Goal: Task Accomplishment & Management: Use online tool/utility

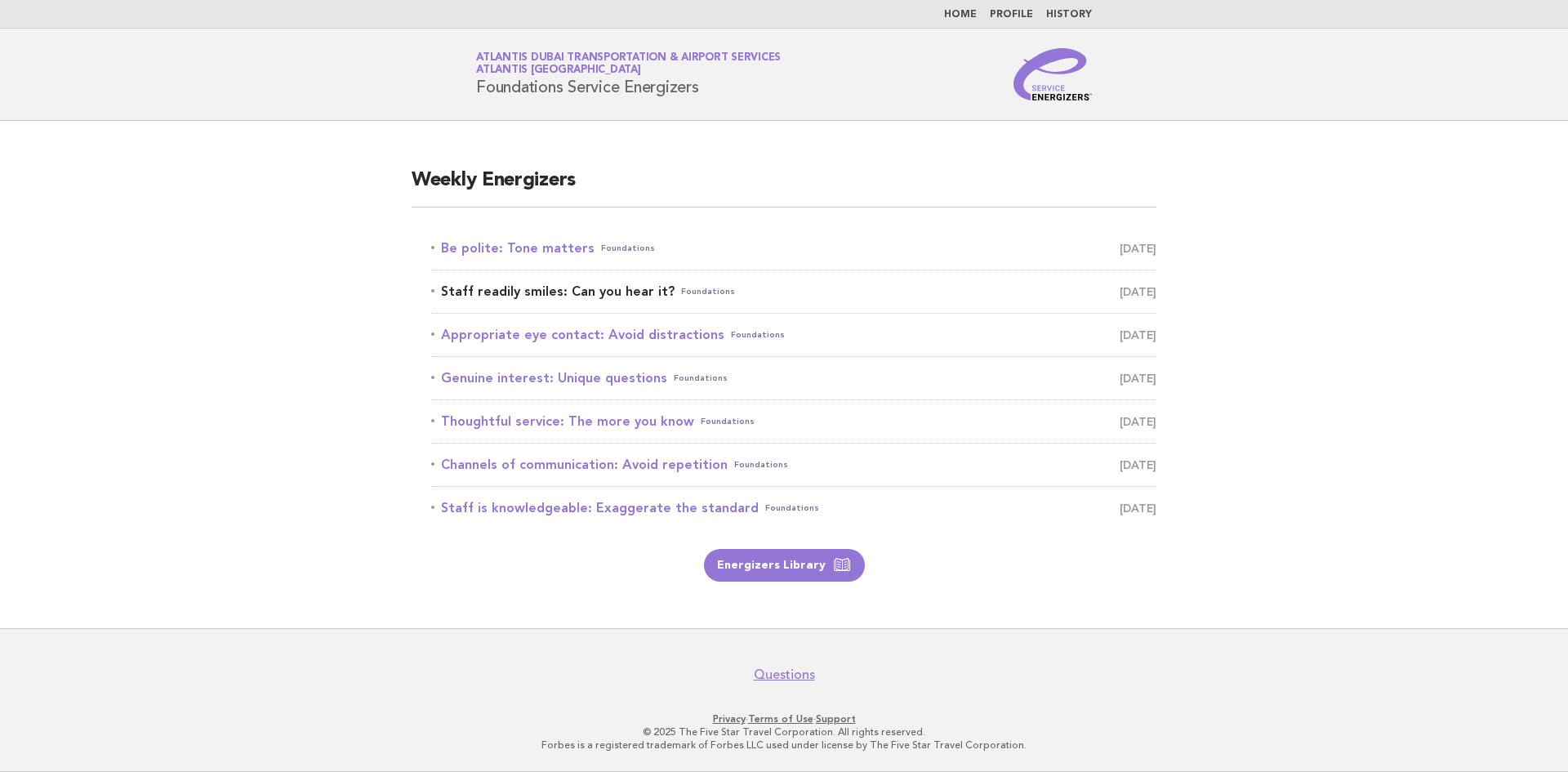
click at [579, 295] on link "Staff readily smiles: Can you hear it? Foundations [DATE]" at bounding box center [793, 291] width 725 height 23
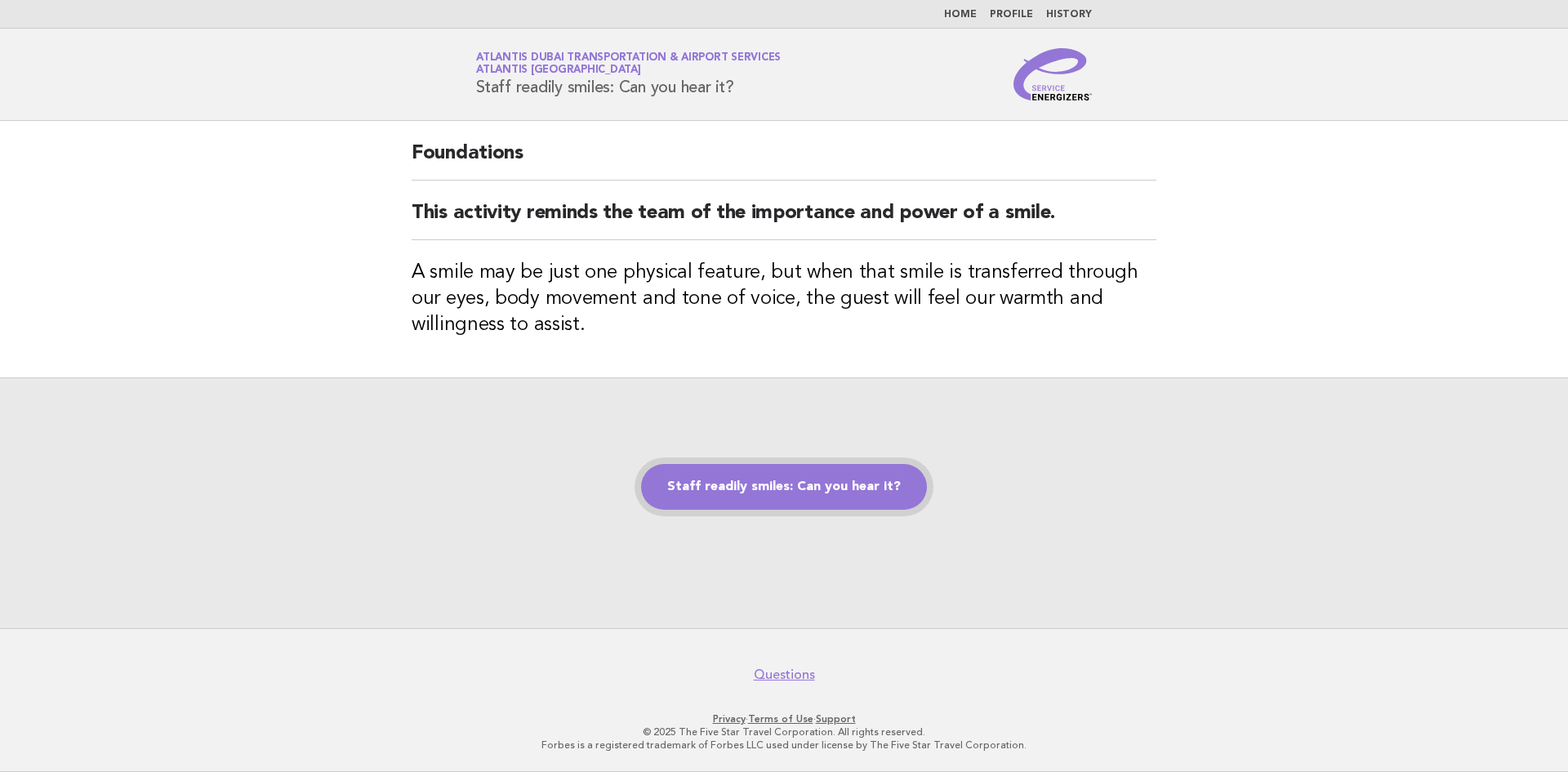
click at [841, 481] on link "Staff readily smiles: Can you hear it?" at bounding box center [783, 487] width 285 height 46
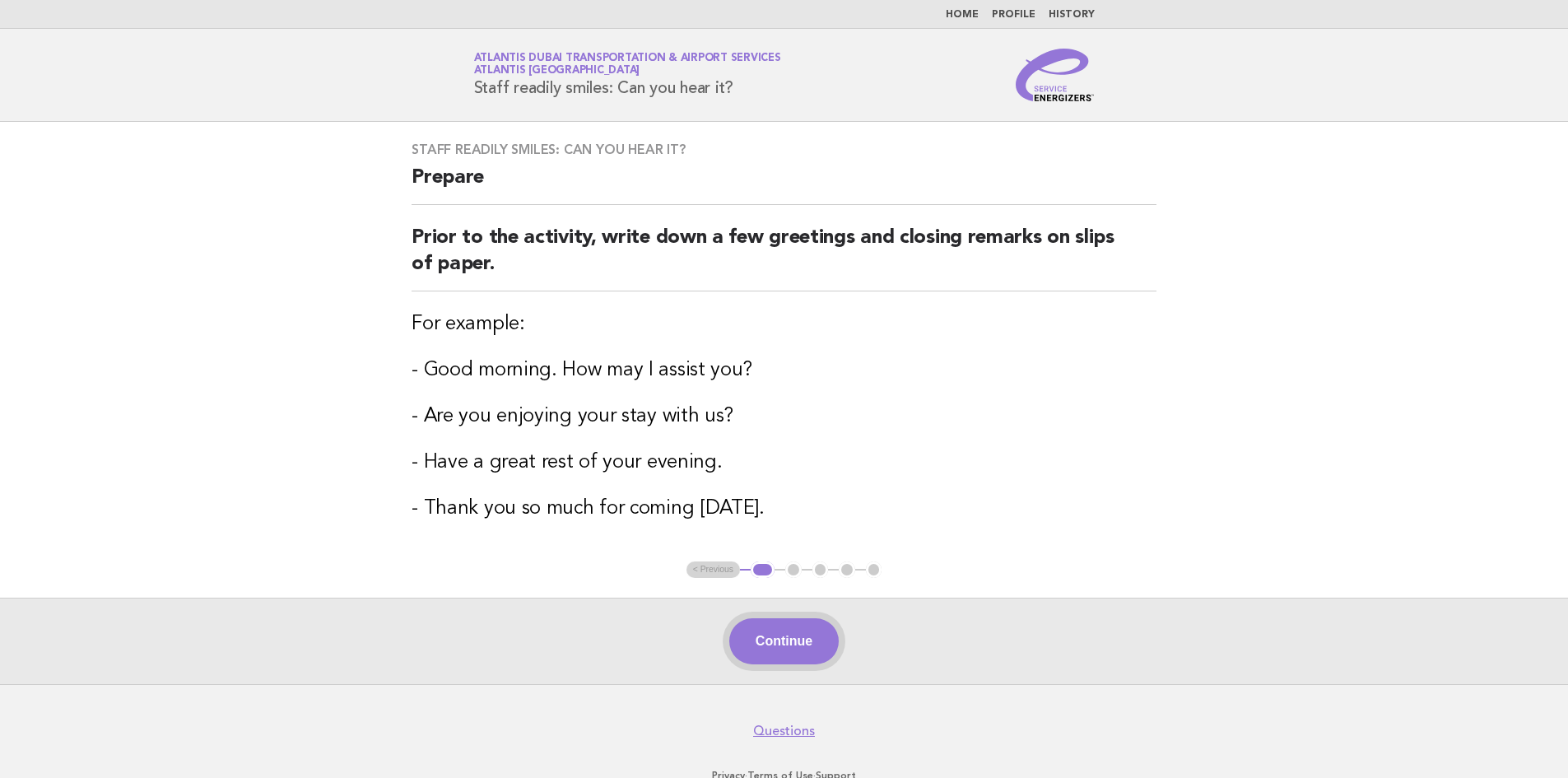
click at [798, 637] on button "Continue" at bounding box center [783, 641] width 109 height 46
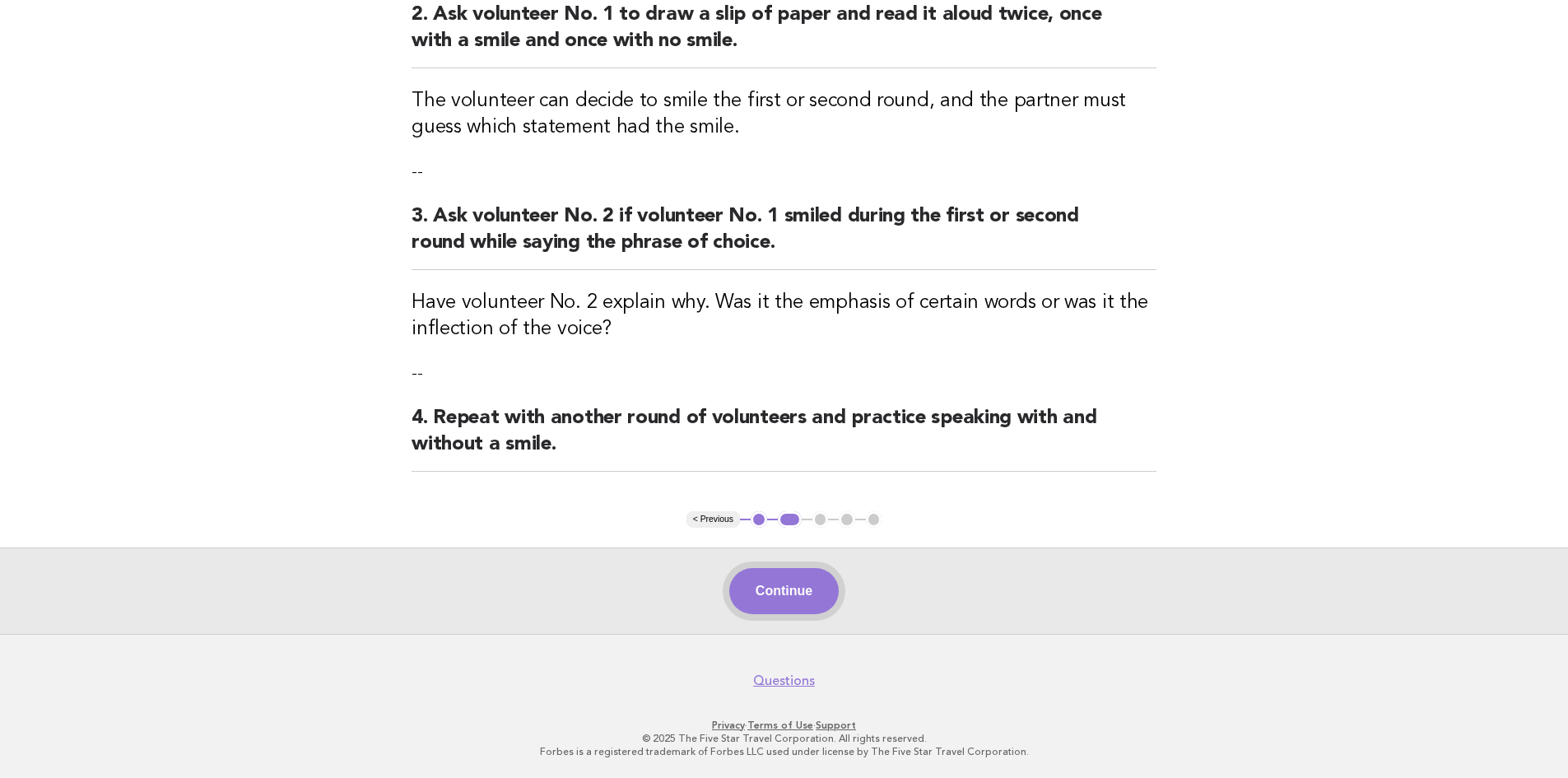
click at [819, 599] on button "Continue" at bounding box center [783, 591] width 109 height 46
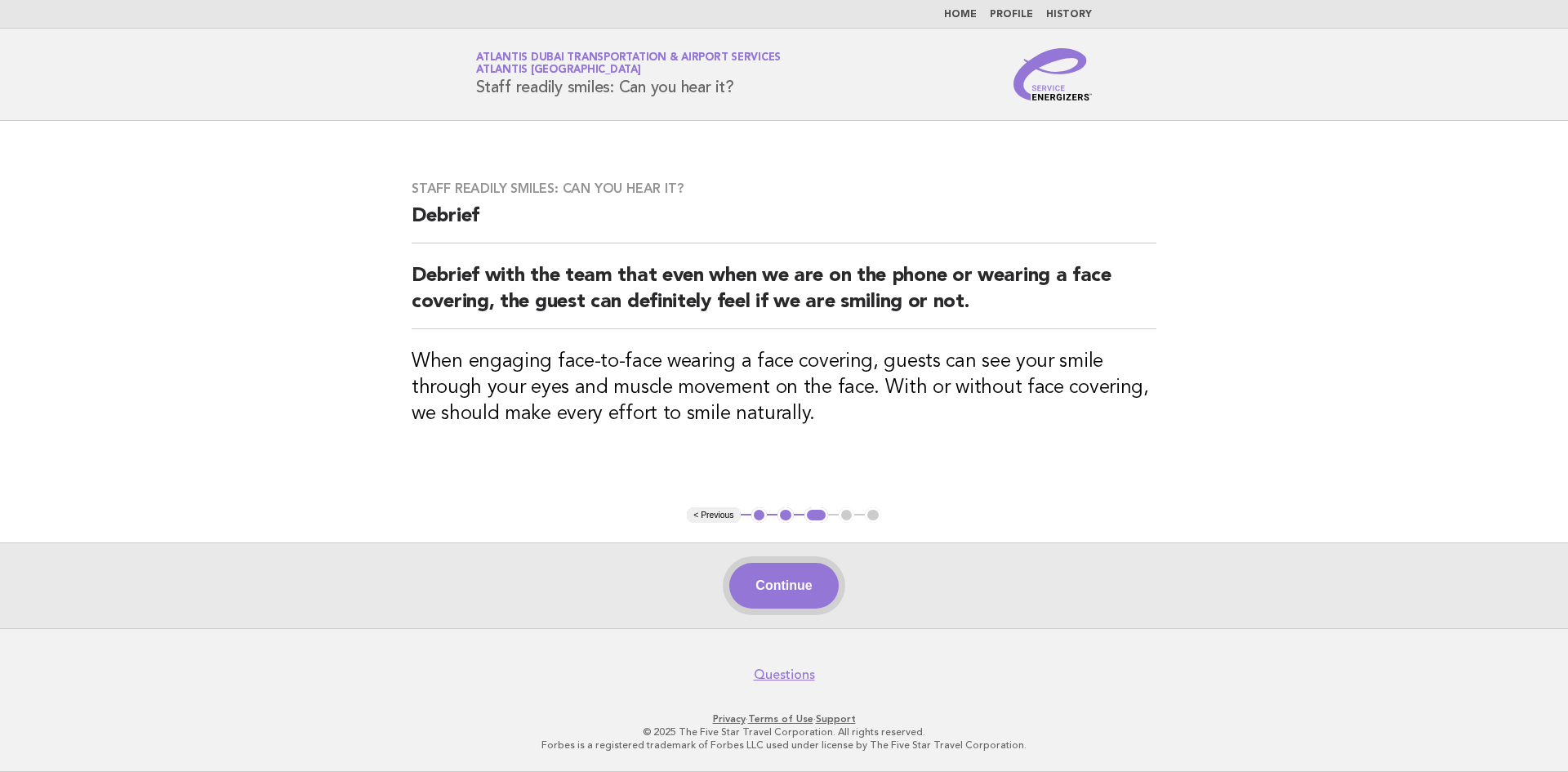
click at [823, 585] on button "Continue" at bounding box center [783, 585] width 108 height 46
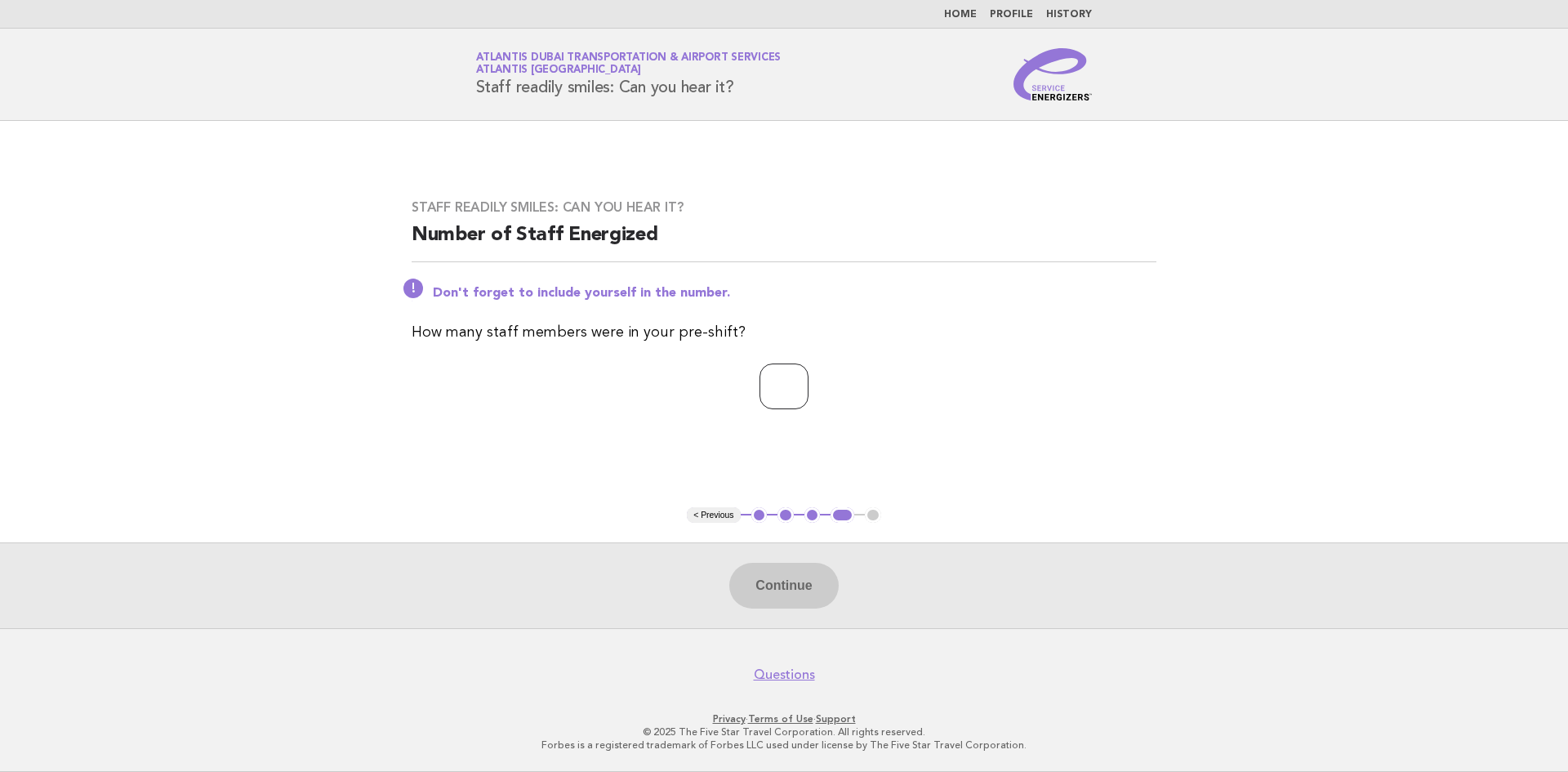
click at [809, 374] on input "number" at bounding box center [784, 387] width 49 height 46
type input "*"
click at [789, 585] on button "Continue" at bounding box center [783, 585] width 108 height 46
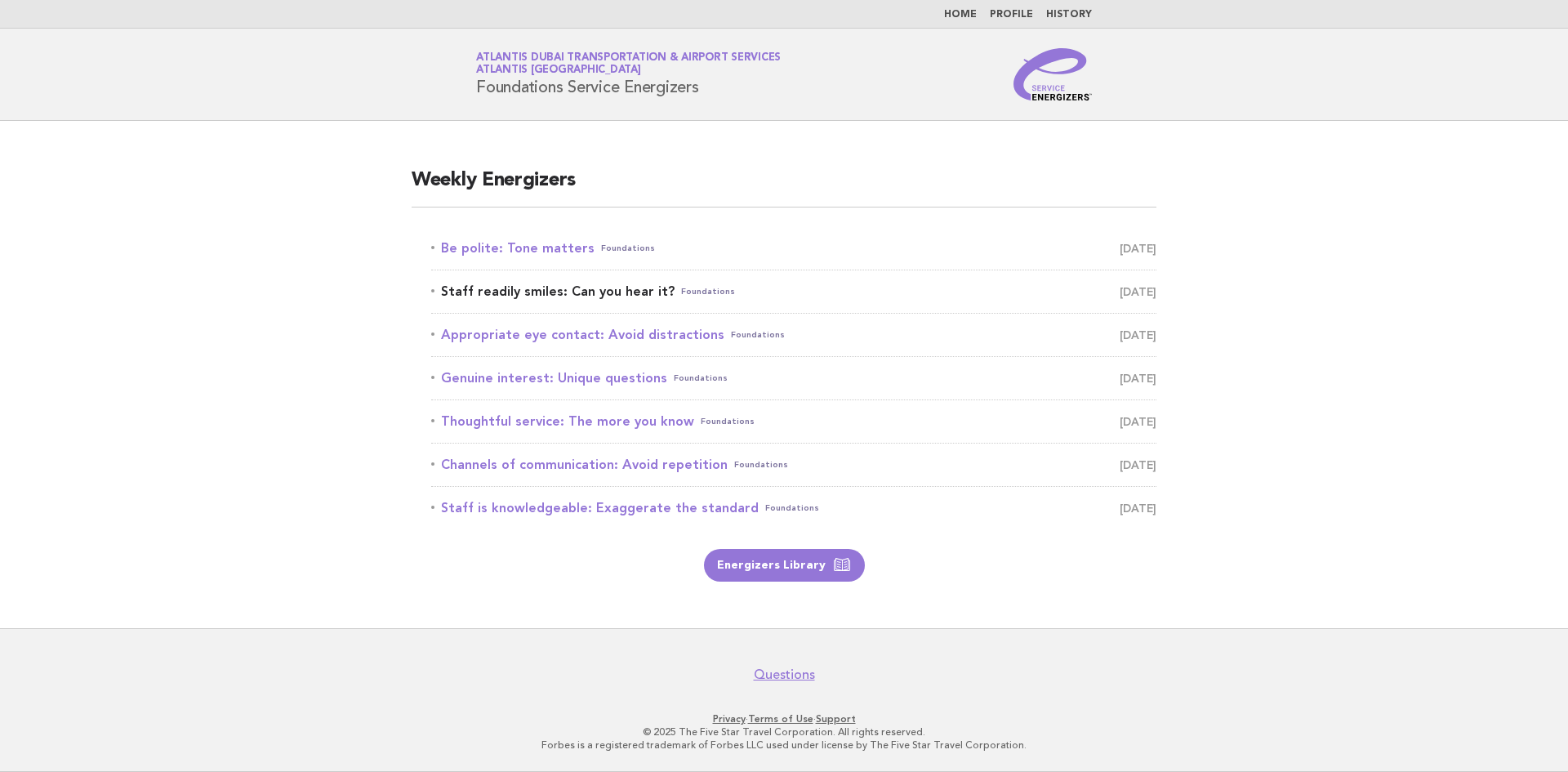
click at [612, 291] on link "Staff readily smiles: Can you hear it? Foundations September 21" at bounding box center [793, 291] width 725 height 23
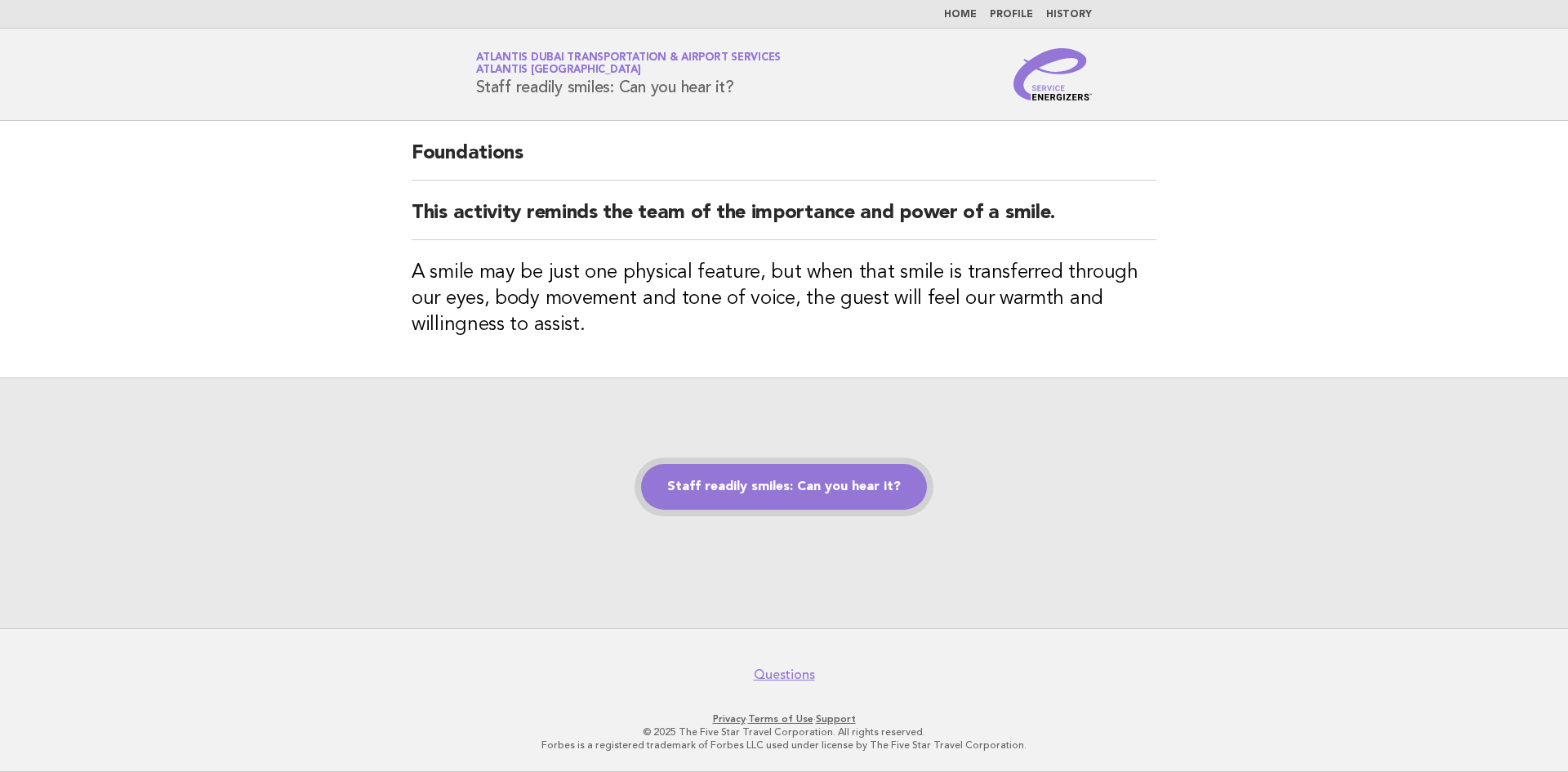
click at [754, 489] on link "Staff readily smiles: Can you hear it?" at bounding box center [783, 487] width 285 height 46
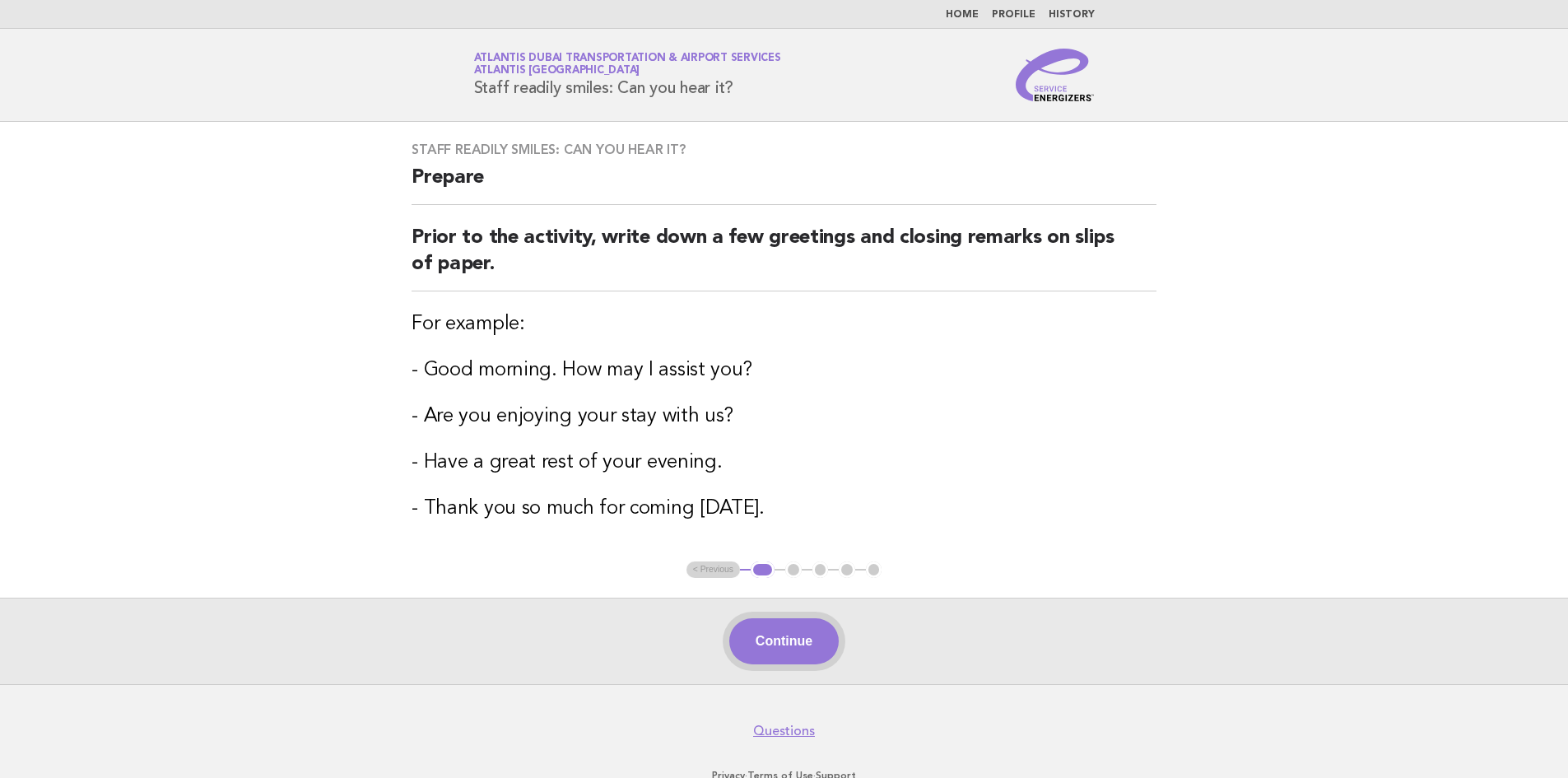
click at [801, 653] on button "Continue" at bounding box center [783, 641] width 109 height 46
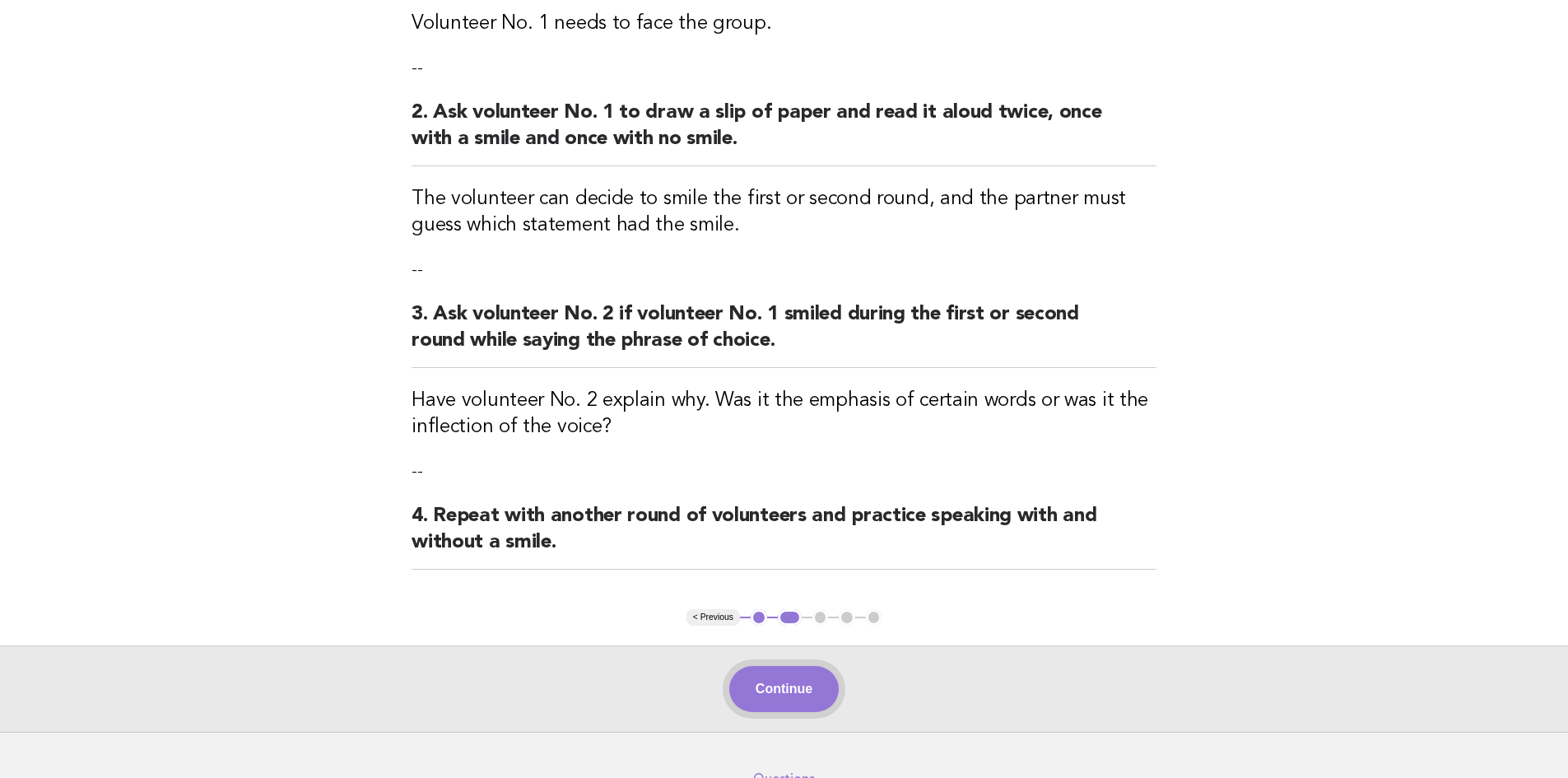
click at [805, 695] on button "Continue" at bounding box center [783, 689] width 109 height 46
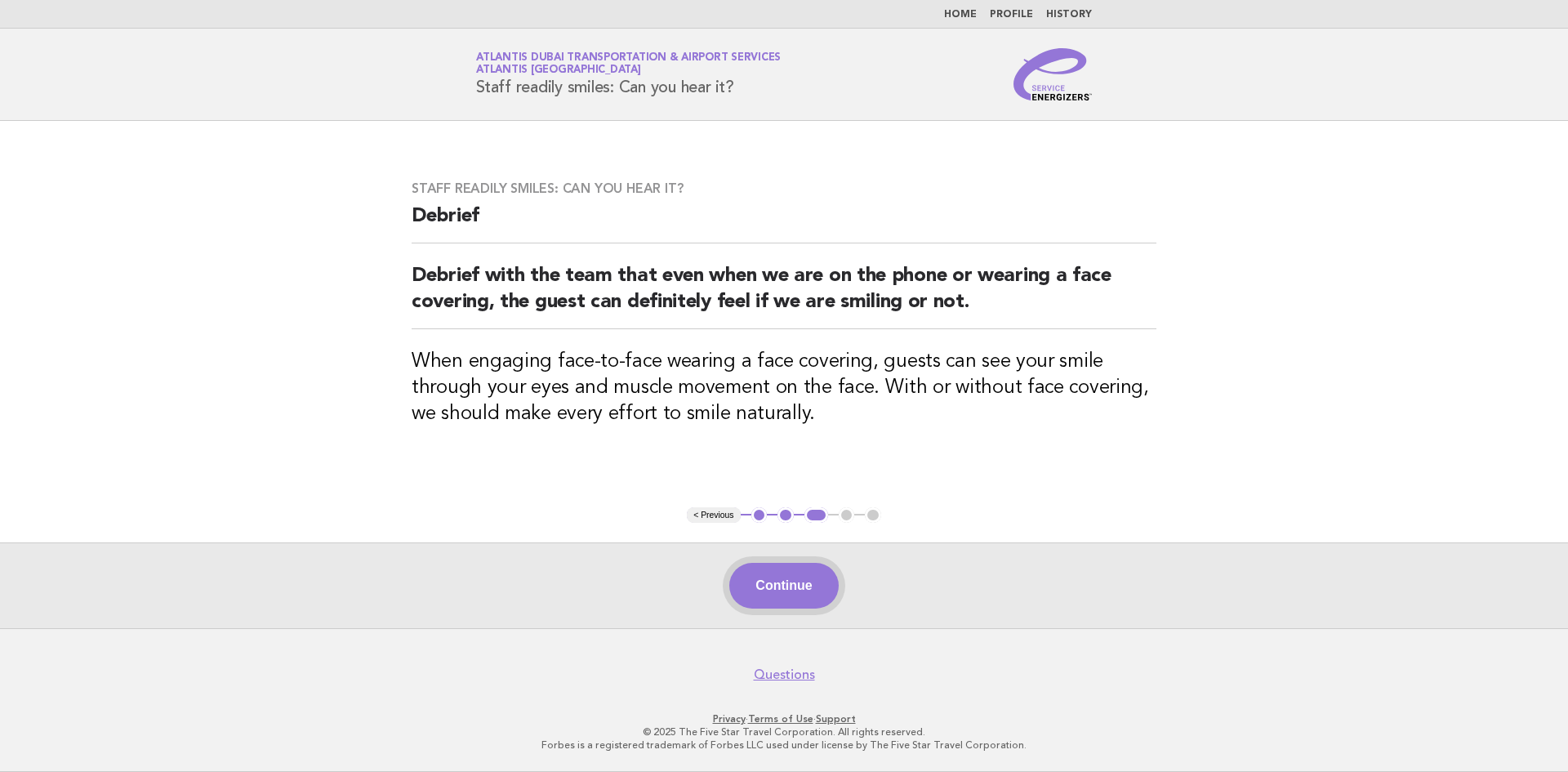
click at [811, 607] on button "Continue" at bounding box center [783, 585] width 108 height 46
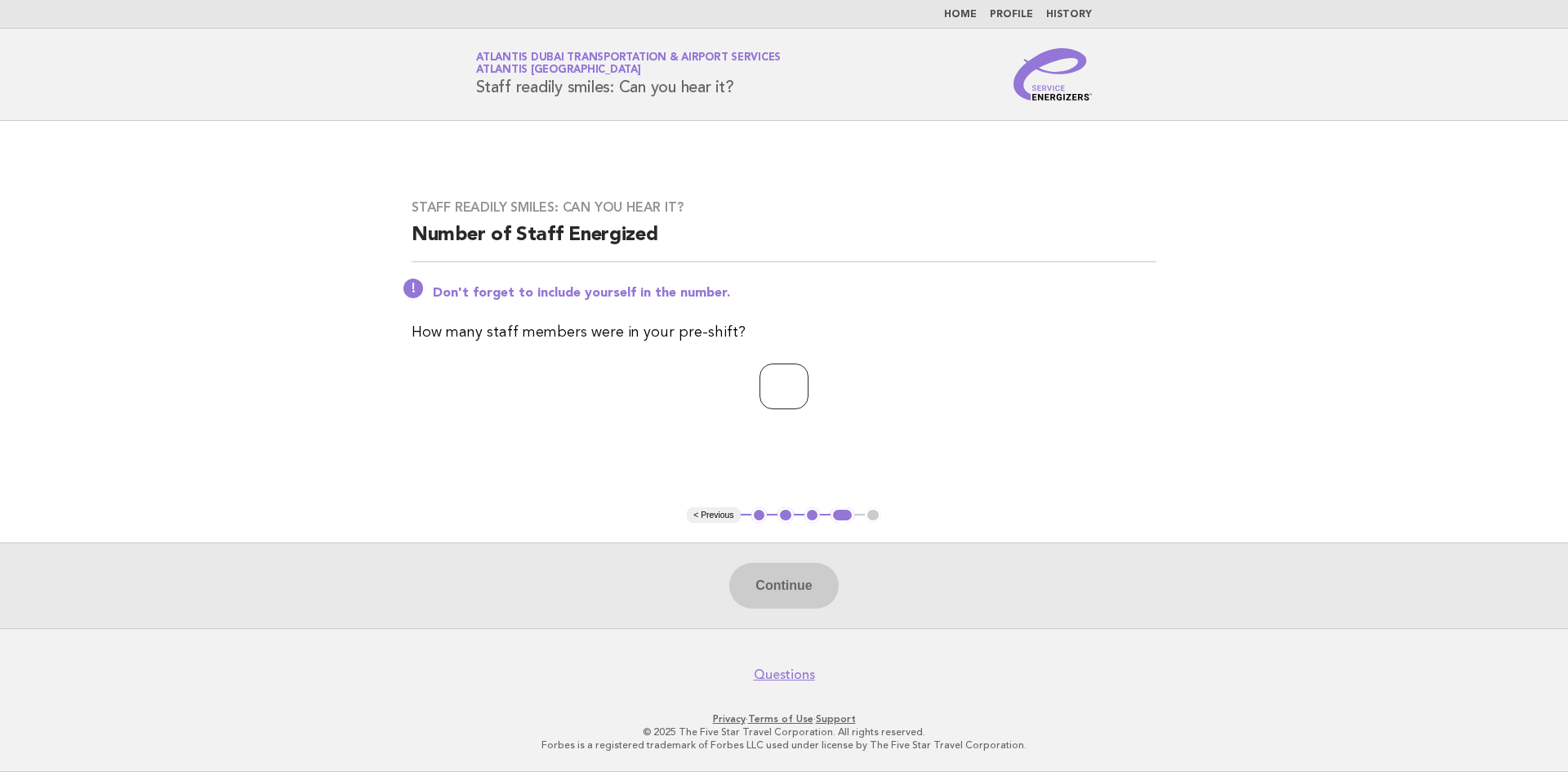
click at [759, 378] on input "number" at bounding box center [784, 387] width 49 height 46
type input "*"
click at [793, 602] on button "Continue" at bounding box center [783, 585] width 108 height 46
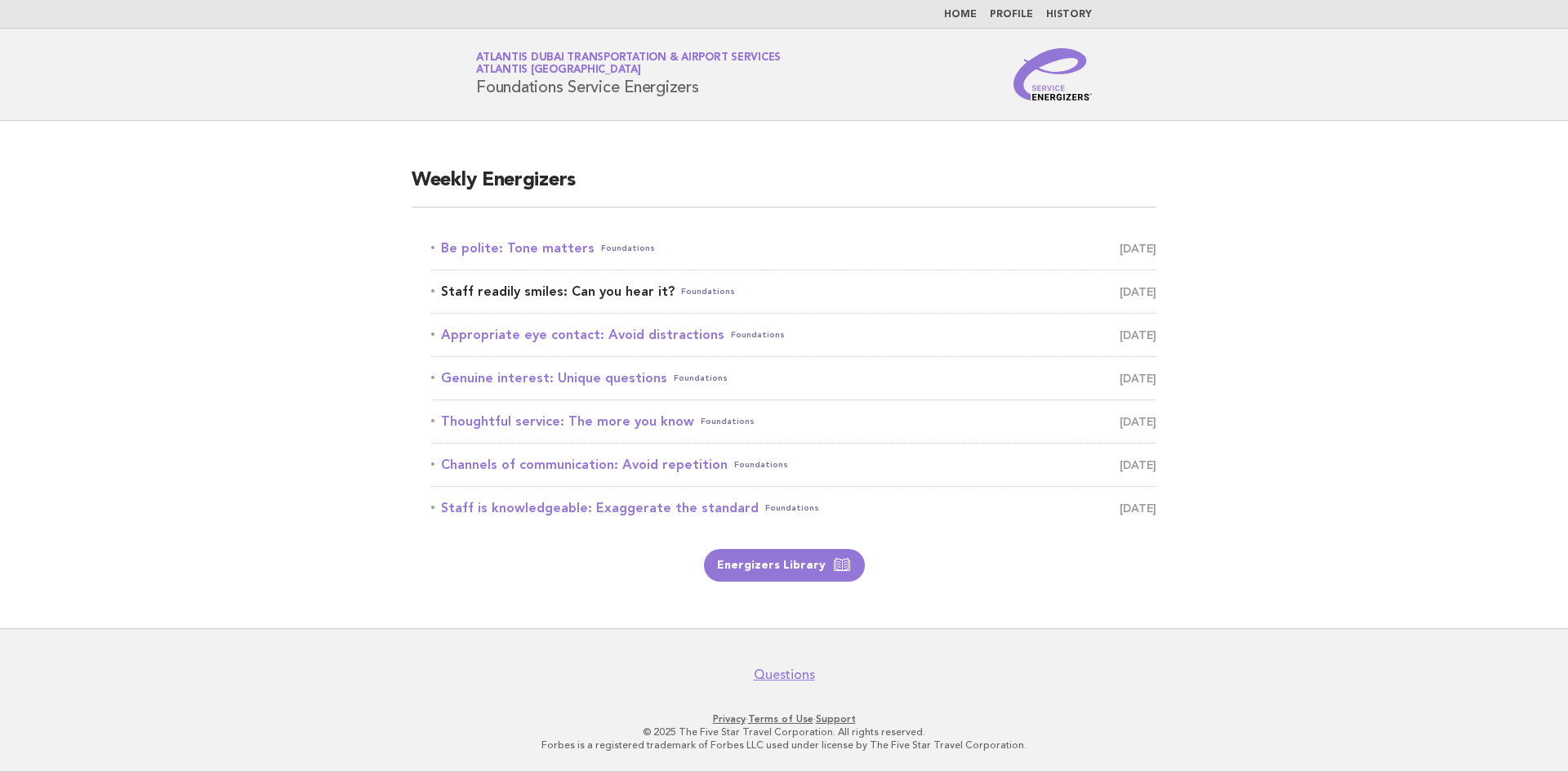
click at [1153, 292] on span "September 21" at bounding box center [1138, 291] width 37 height 23
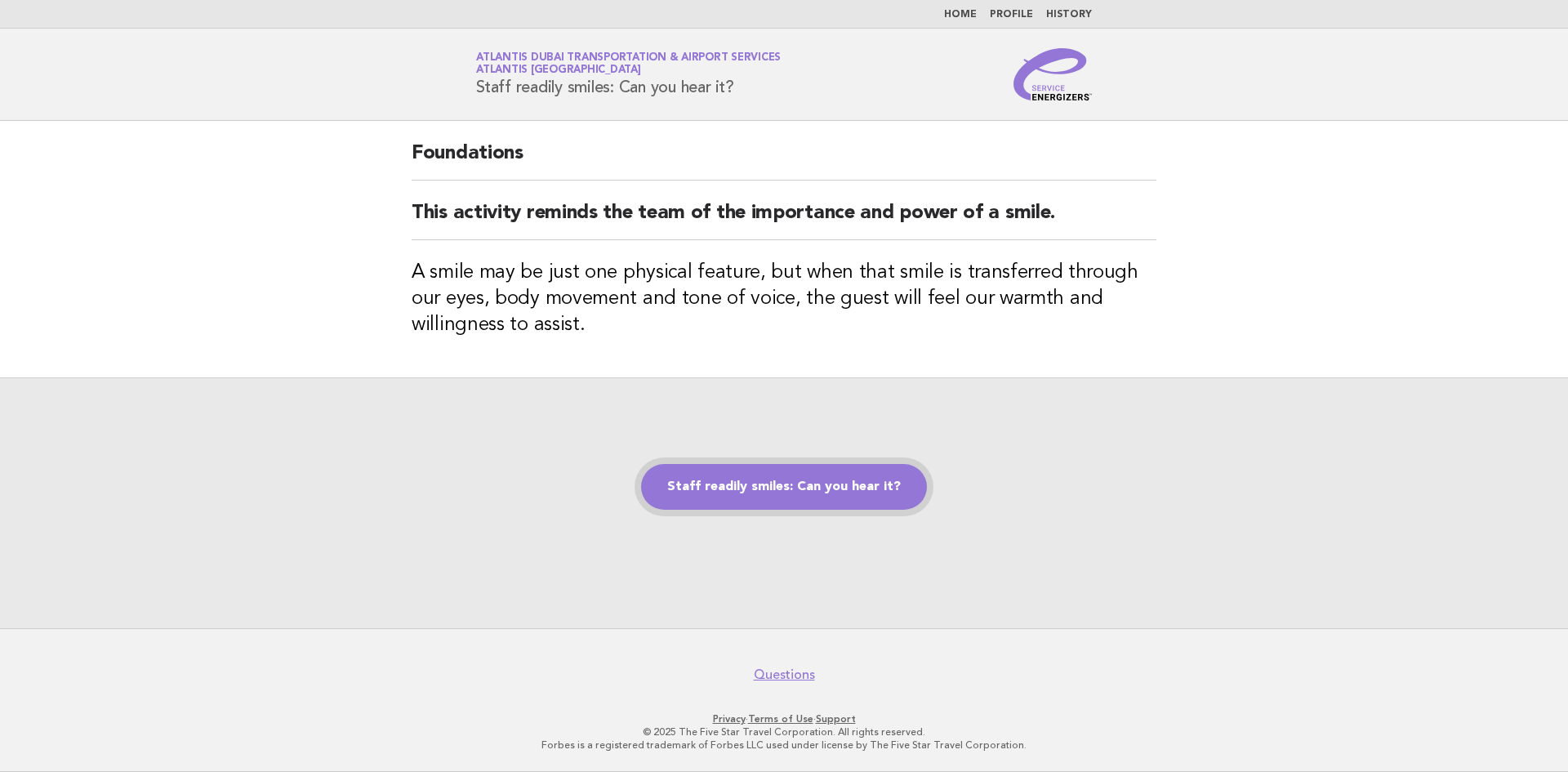
click at [830, 482] on link "Staff readily smiles: Can you hear it?" at bounding box center [783, 487] width 285 height 46
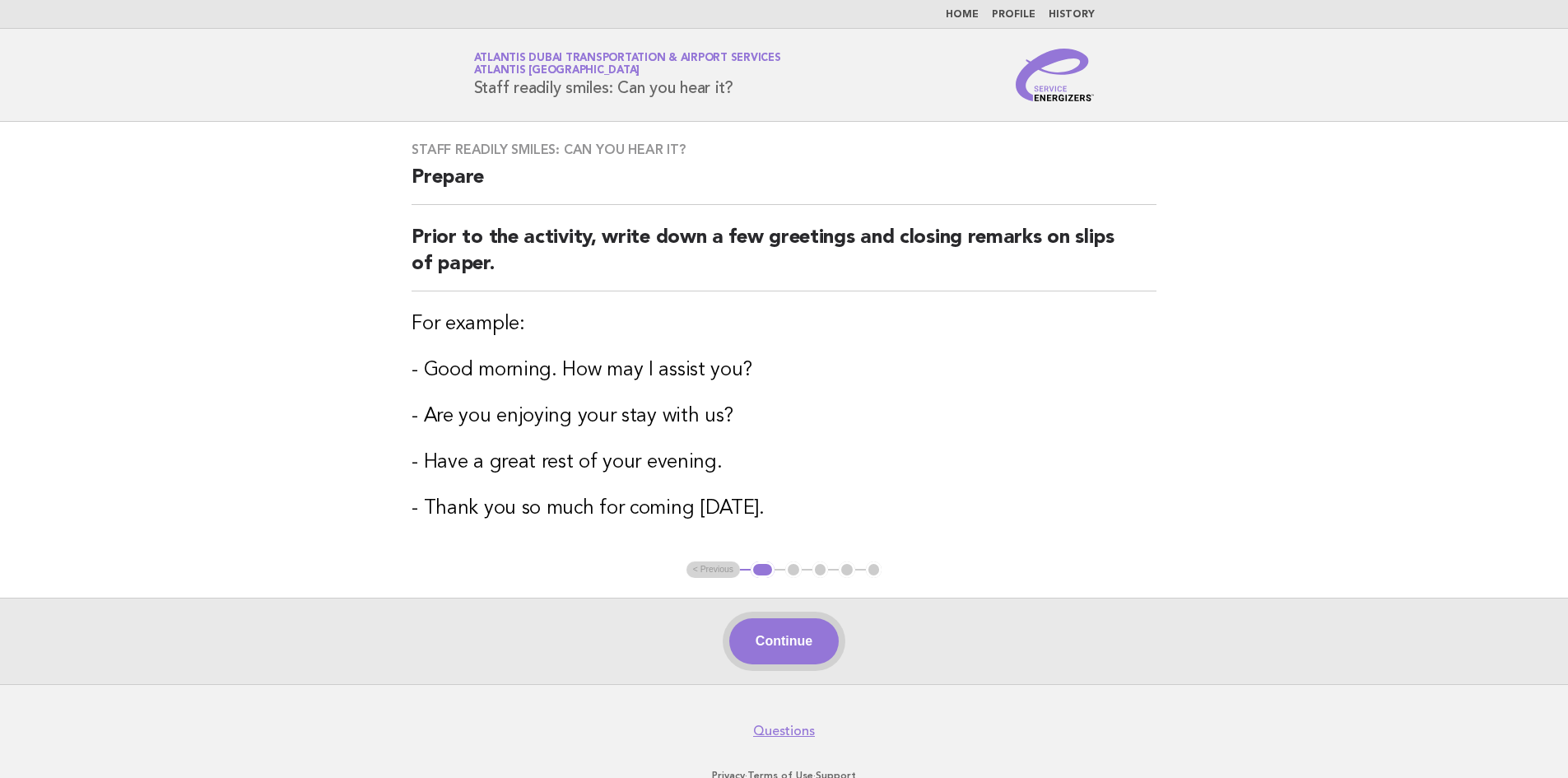
click at [794, 629] on button "Continue" at bounding box center [783, 641] width 109 height 46
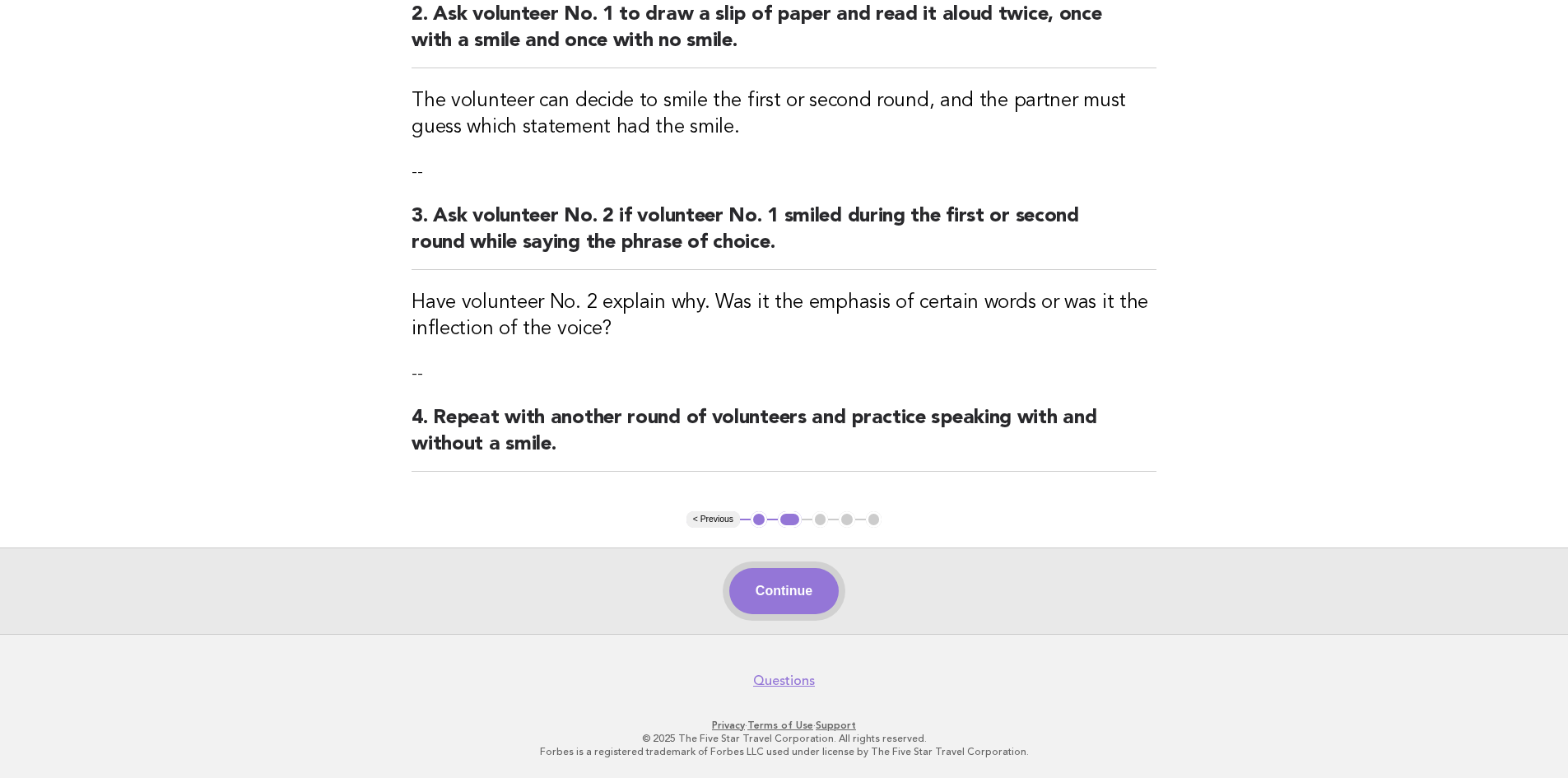
click at [787, 586] on button "Continue" at bounding box center [783, 591] width 109 height 46
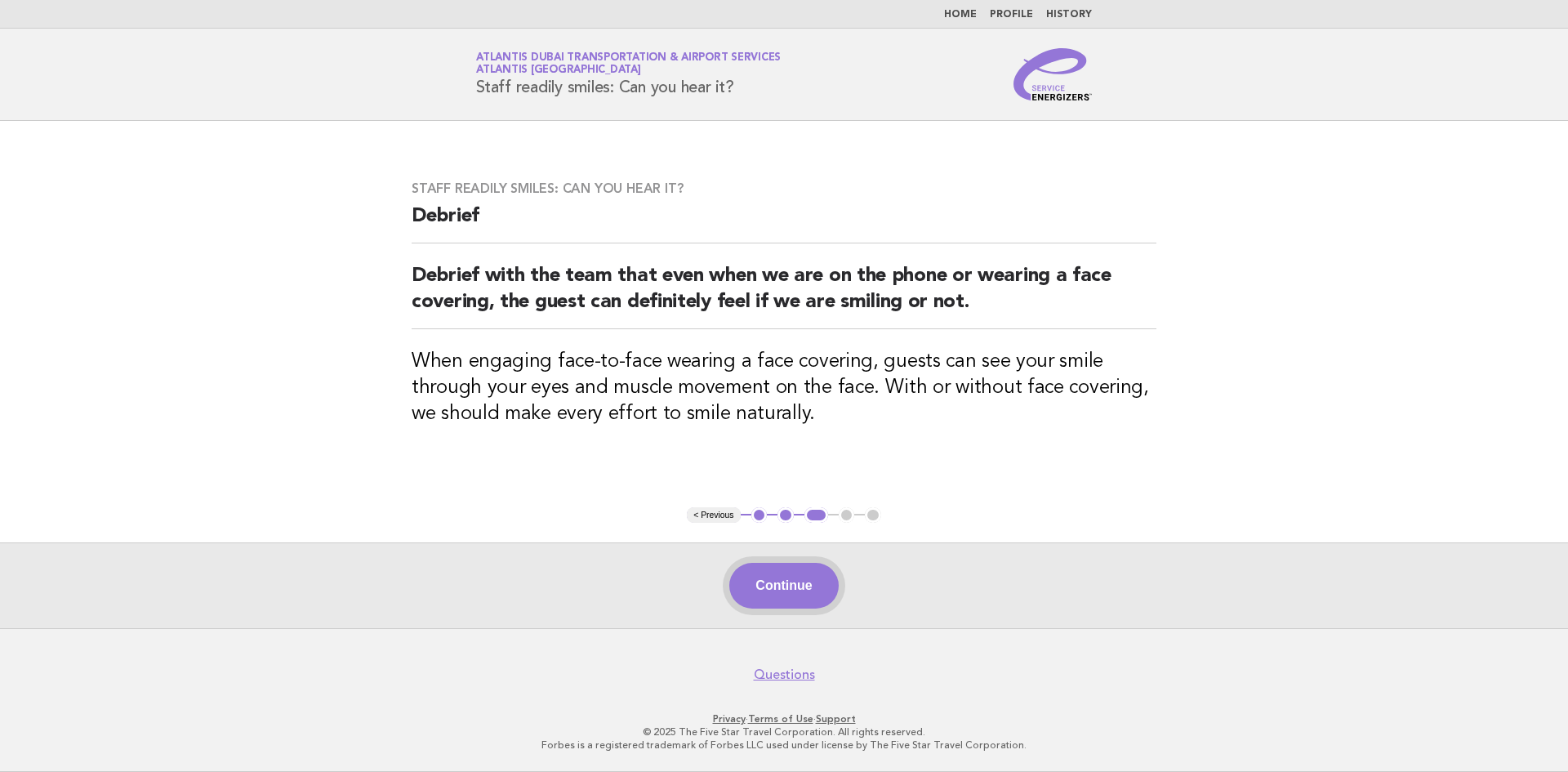
click at [794, 585] on button "Continue" at bounding box center [783, 585] width 108 height 46
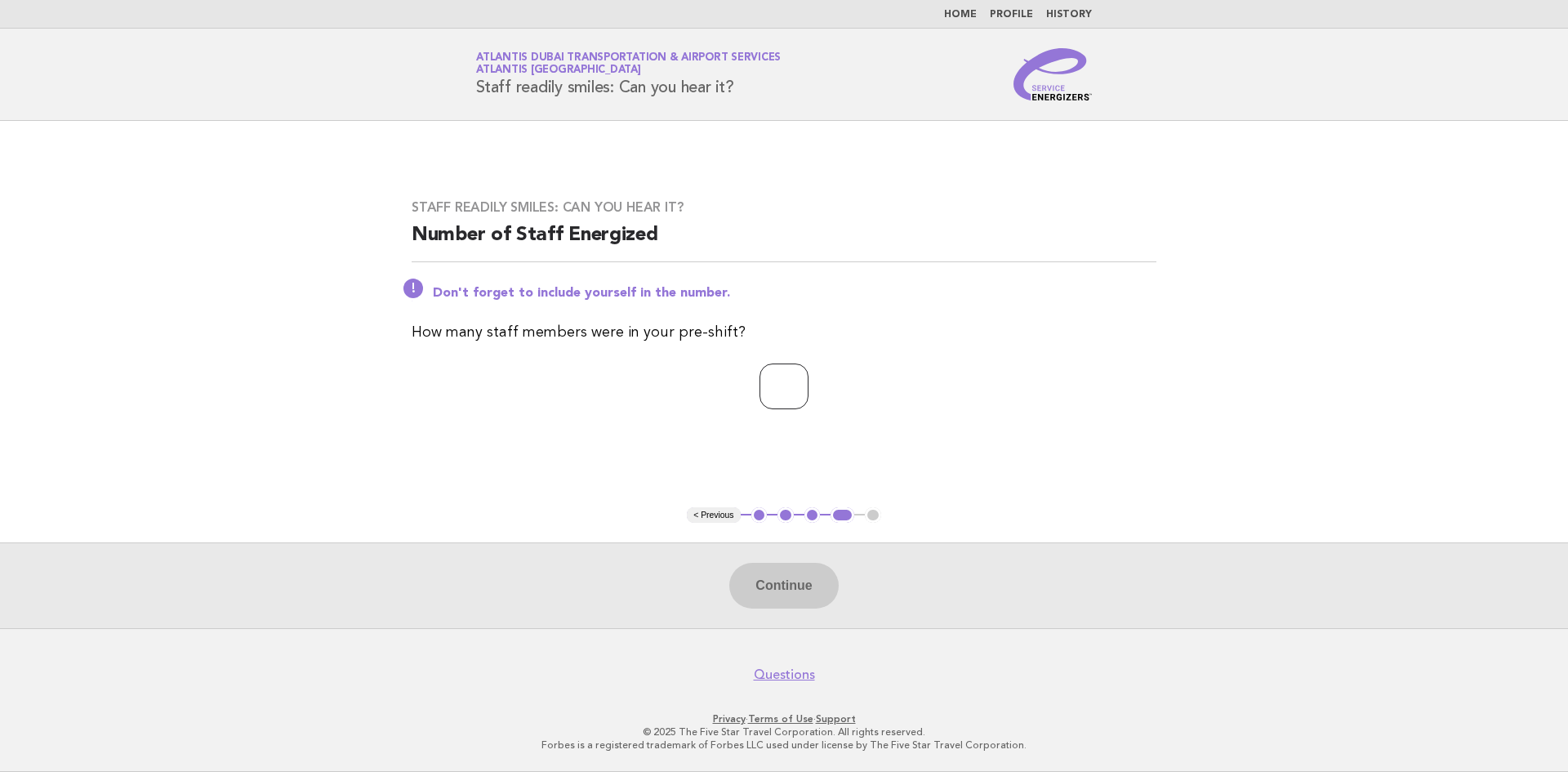
click at [770, 391] on input "number" at bounding box center [784, 387] width 49 height 46
type input "*"
click at [798, 579] on button "Continue" at bounding box center [783, 585] width 108 height 46
